Goal: Find specific page/section

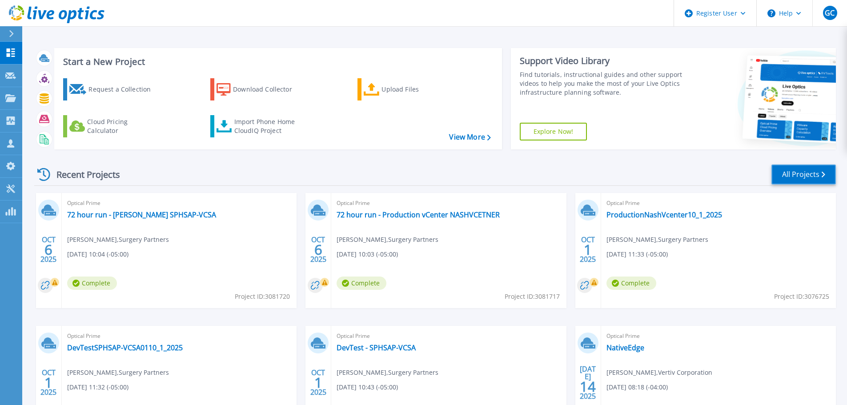
click at [790, 170] on link "All Projects" at bounding box center [803, 174] width 64 height 20
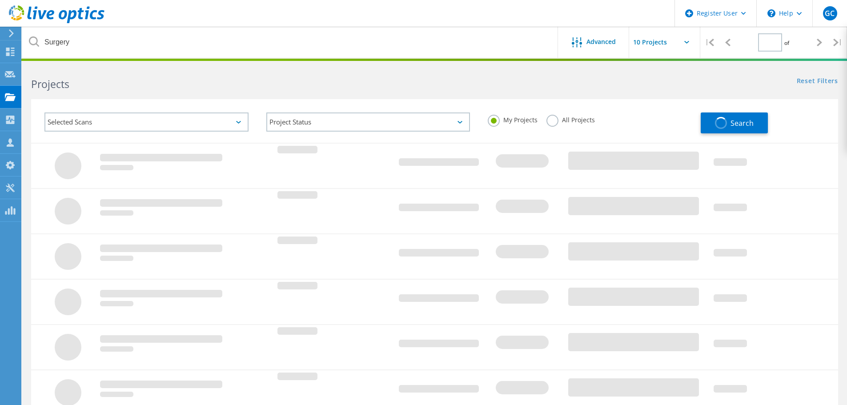
type input "1"
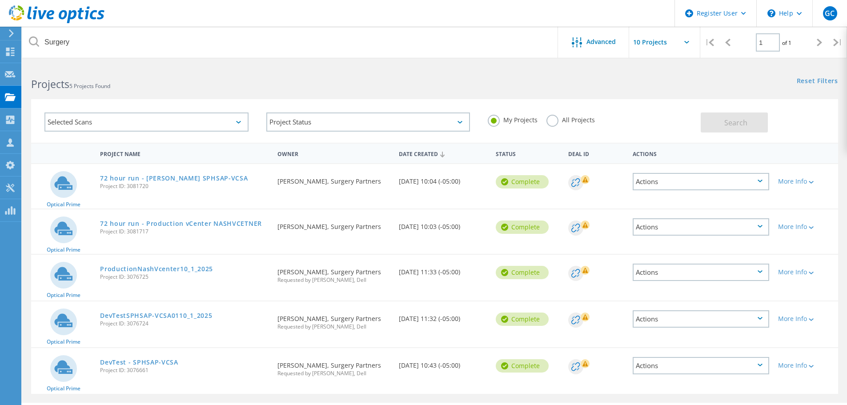
click at [550, 118] on label "All Projects" at bounding box center [570, 119] width 48 height 8
click at [0, 0] on input "All Projects" at bounding box center [0, 0] width 0 height 0
click at [694, 121] on div "My Projects All Projects" at bounding box center [590, 120] width 222 height 33
click at [729, 120] on span "Search" at bounding box center [735, 123] width 23 height 10
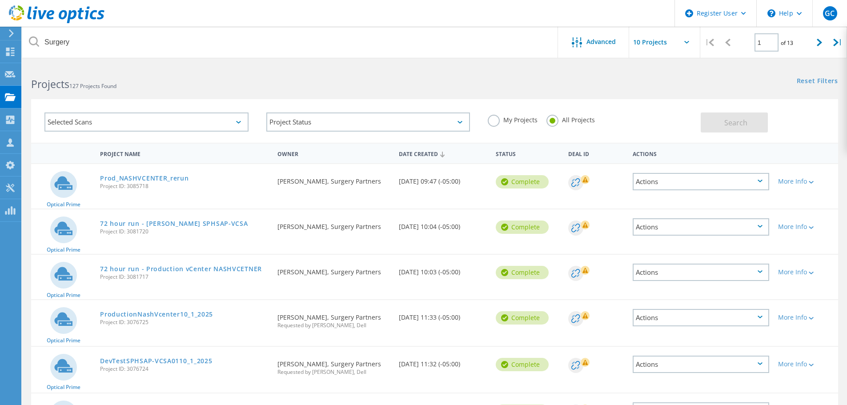
drag, startPoint x: 159, startPoint y: 183, endPoint x: 100, endPoint y: 185, distance: 58.3
click at [100, 185] on div "Prod_NASHVCENTER_rerun Project ID: 3085718" at bounding box center [184, 181] width 177 height 34
copy span "Project ID: 3085718"
